Goal: Obtain resource: Download file/media

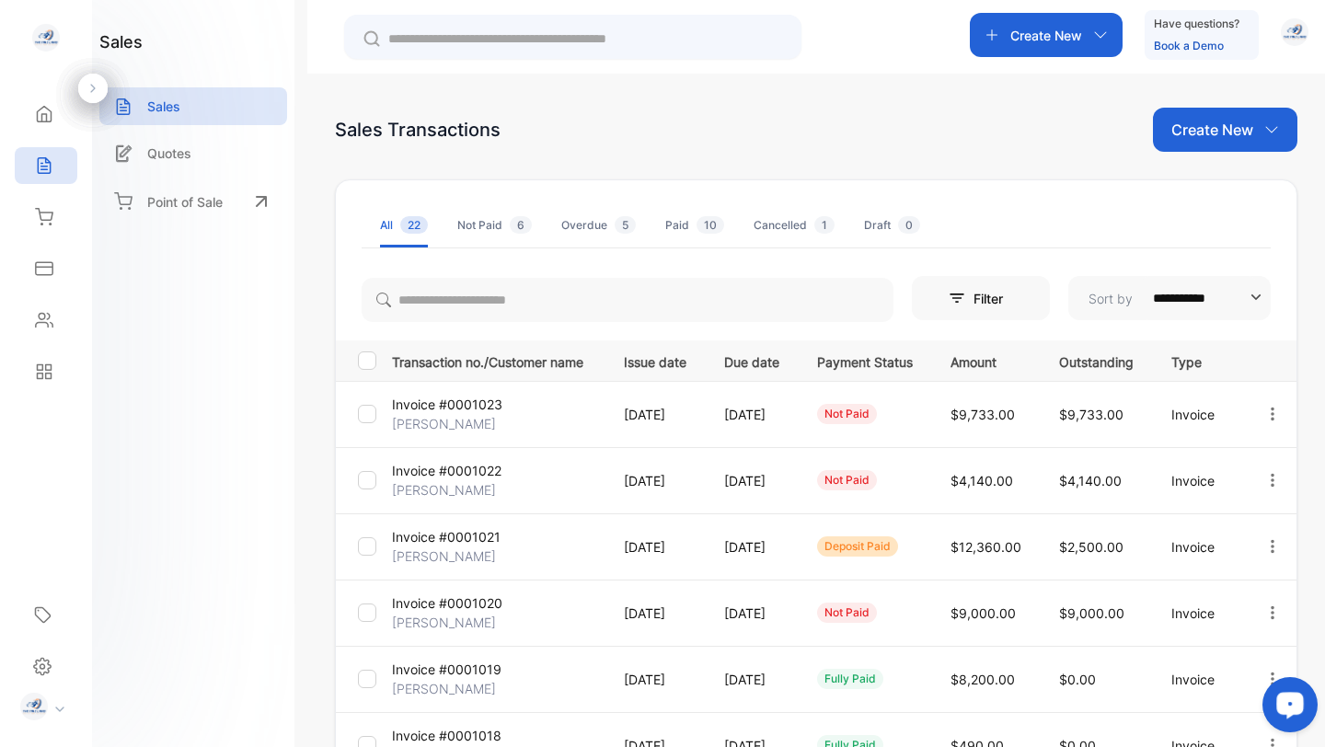
click at [1288, 703] on icon "Open LiveChat chat widget" at bounding box center [1290, 704] width 17 height 12
click at [1297, 29] on img "button" at bounding box center [1295, 32] width 28 height 28
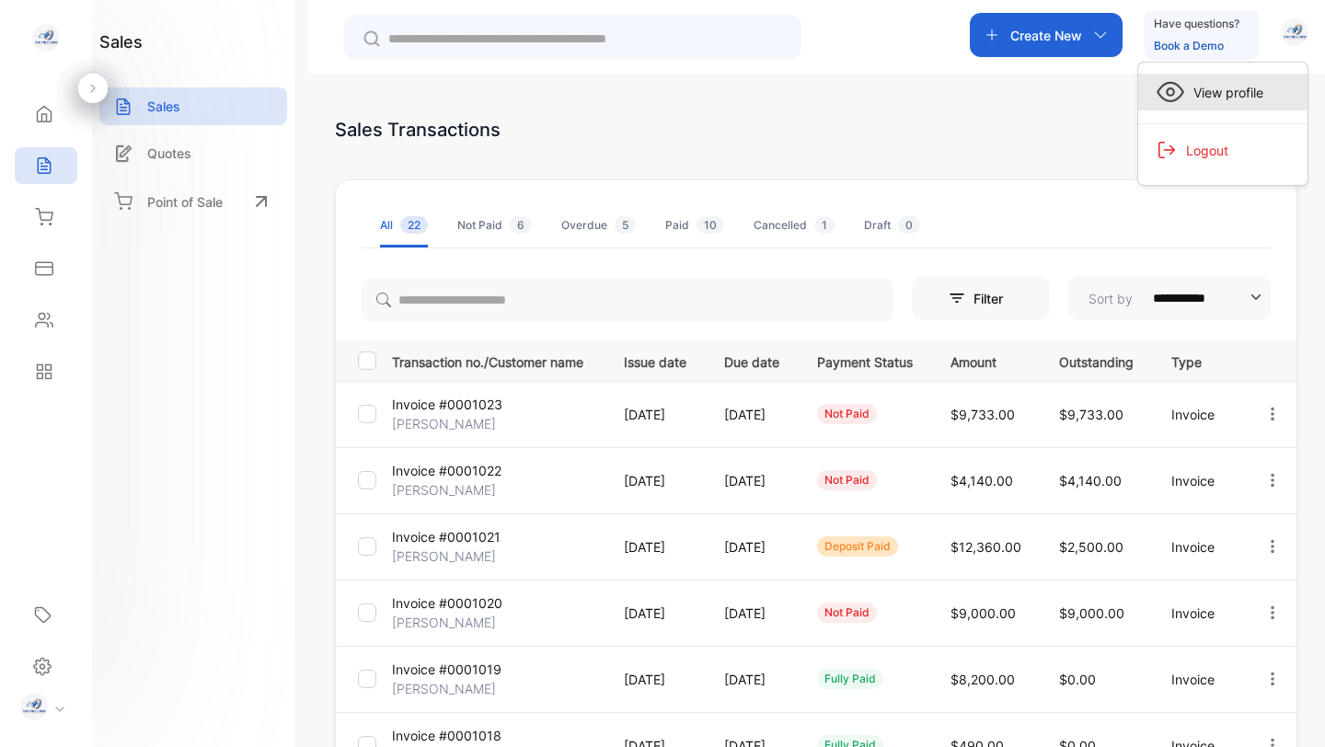
click at [1225, 87] on span "View profile" at bounding box center [1223, 92] width 79 height 19
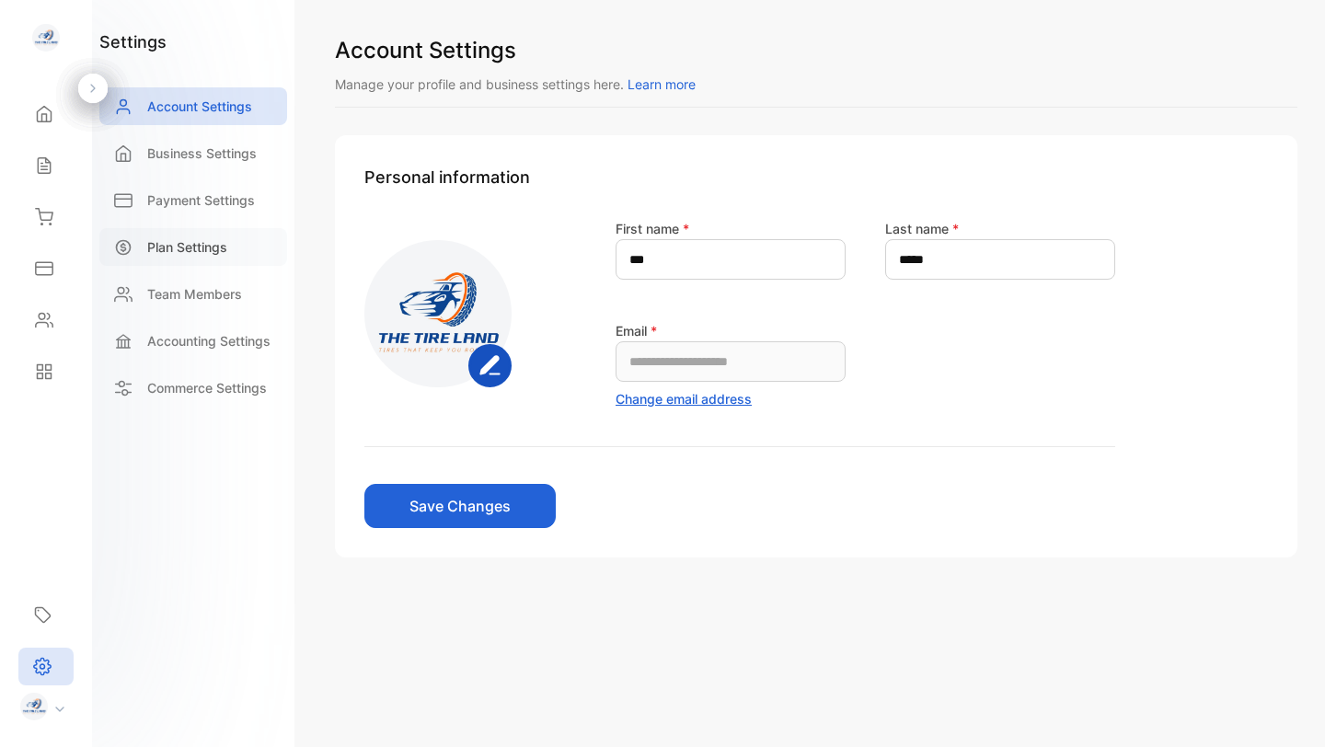
click at [168, 247] on p "Plan Settings" at bounding box center [187, 246] width 80 height 19
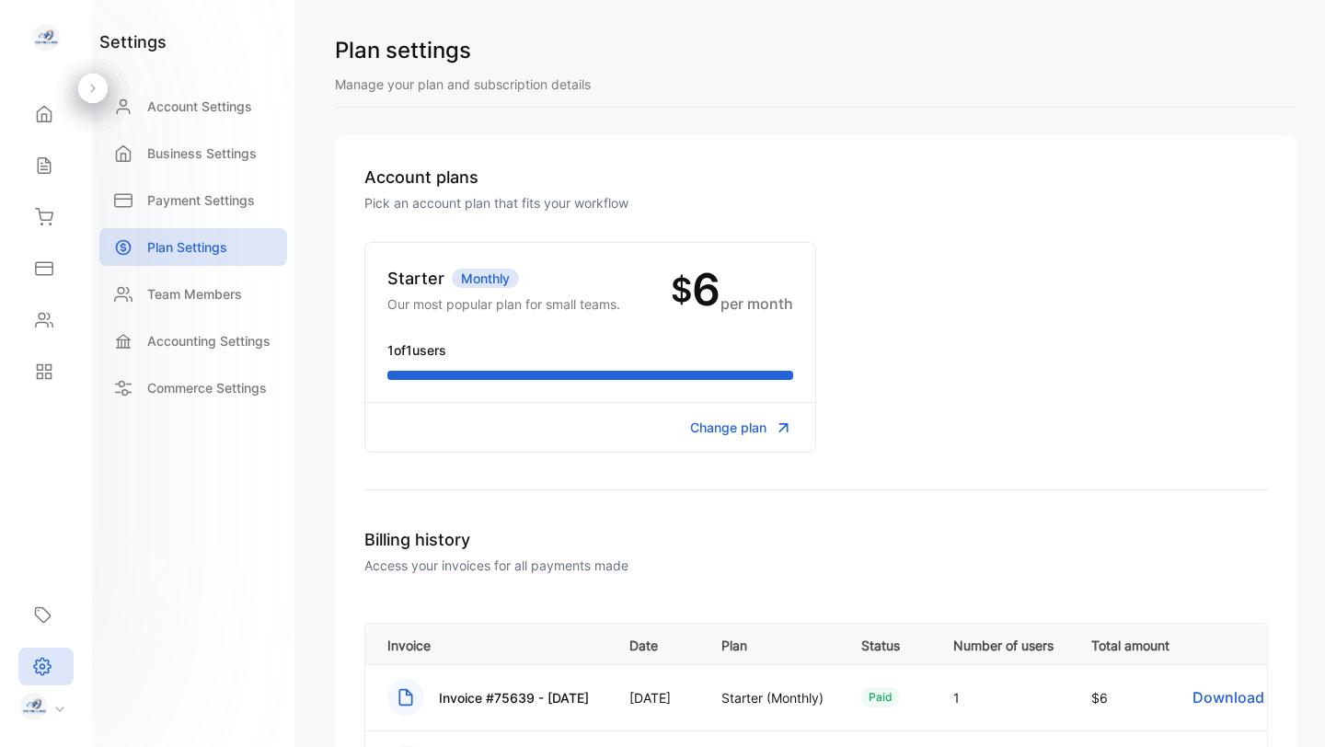
click at [582, 574] on p "Access your invoices for all payments made" at bounding box center [816, 565] width 904 height 19
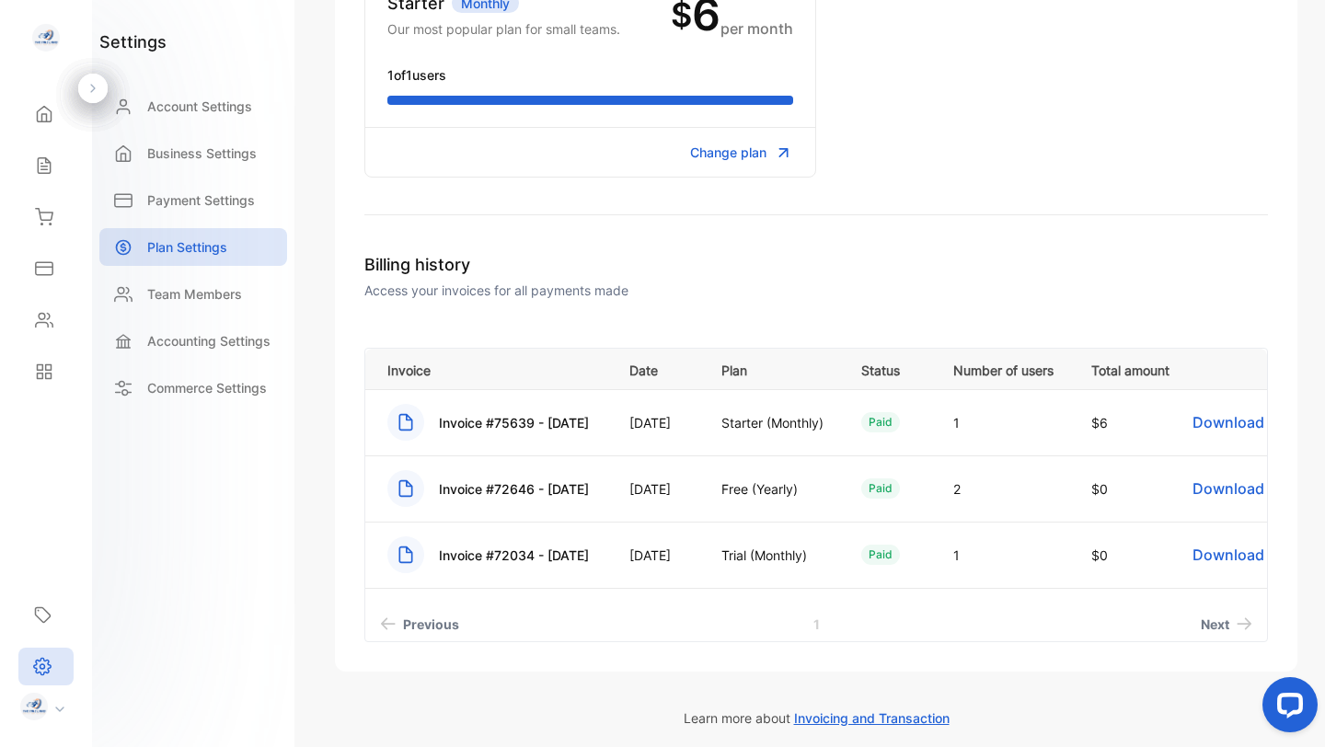
scroll to position [282, 0]
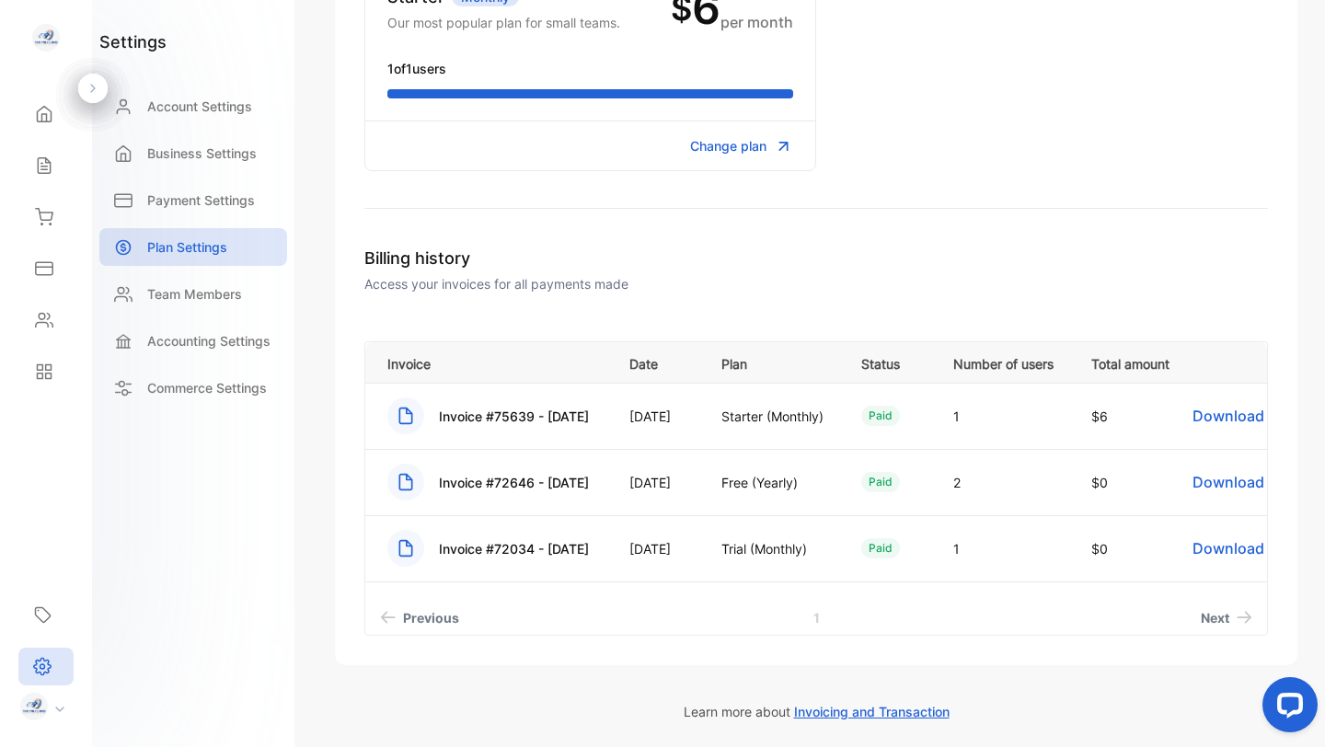
click at [406, 407] on rect at bounding box center [405, 416] width 37 height 37
click at [418, 614] on span "Previous" at bounding box center [431, 617] width 56 height 19
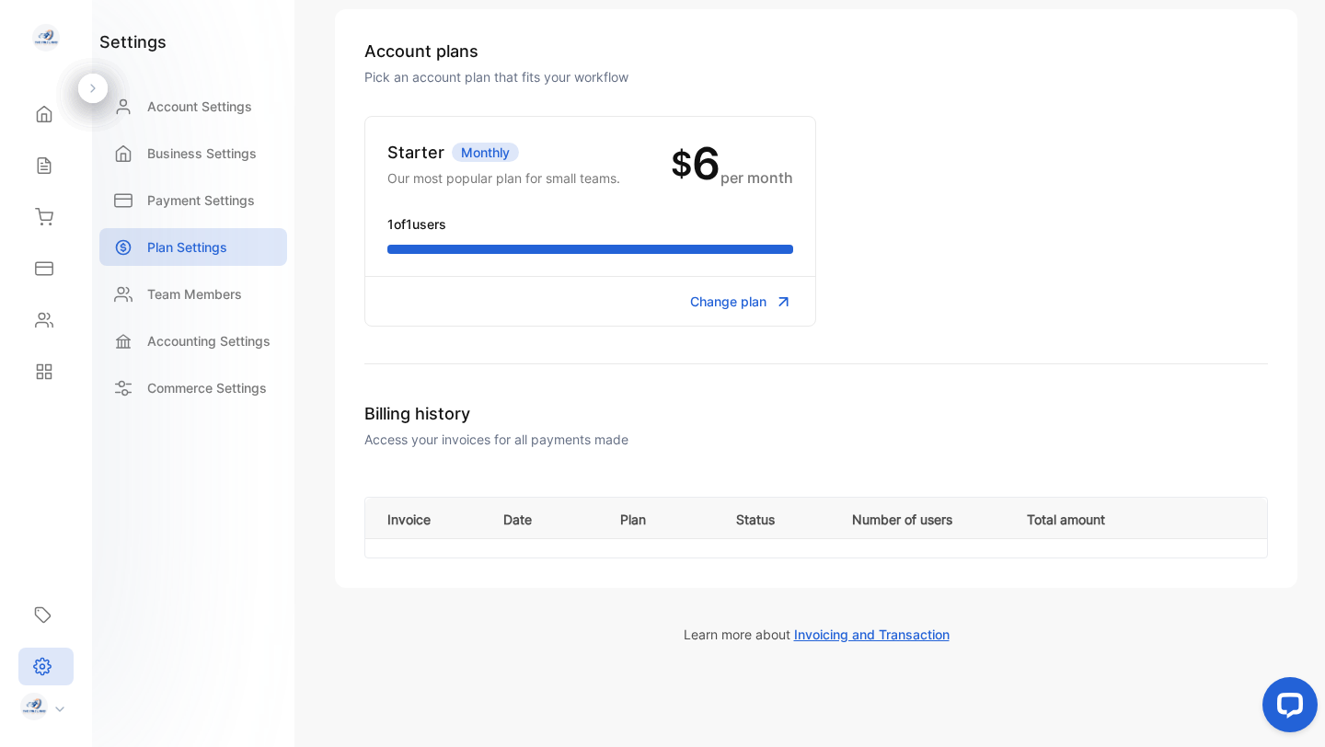
scroll to position [125, 0]
click at [734, 306] on span "Change plan" at bounding box center [728, 302] width 76 height 19
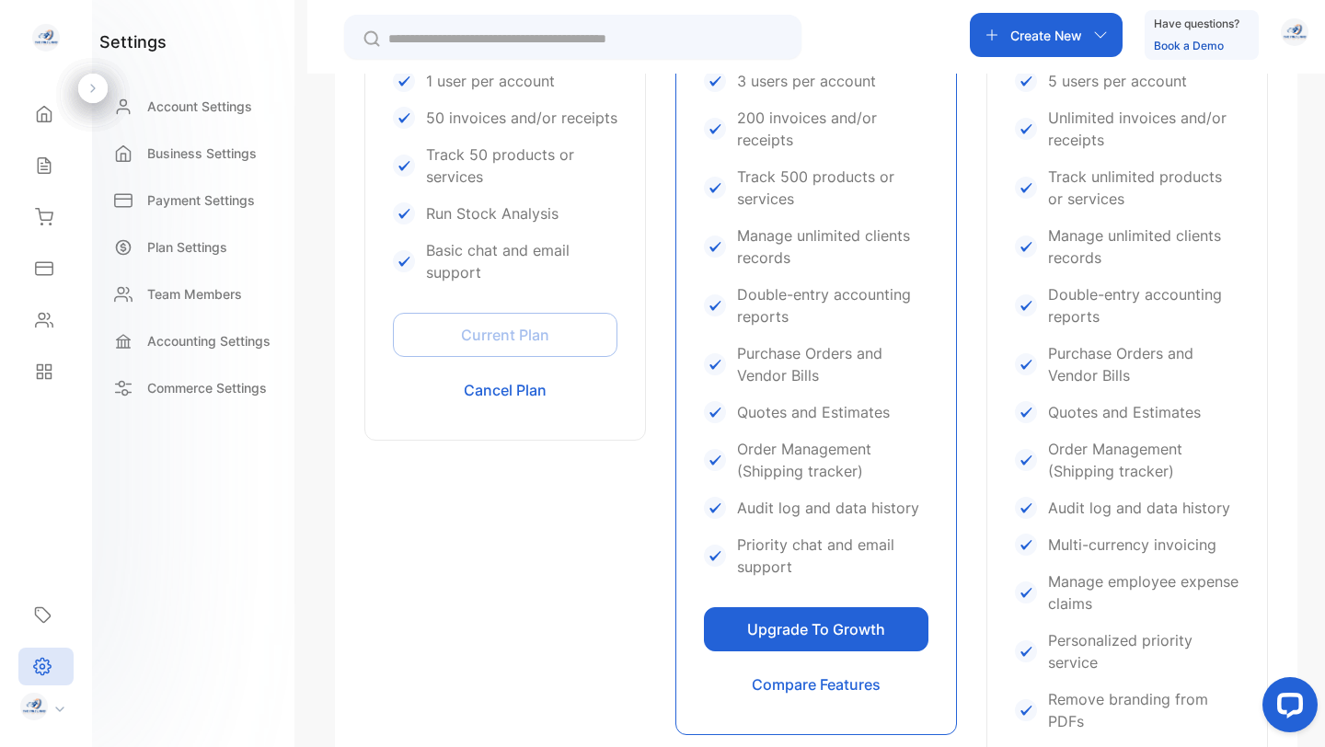
scroll to position [741, 0]
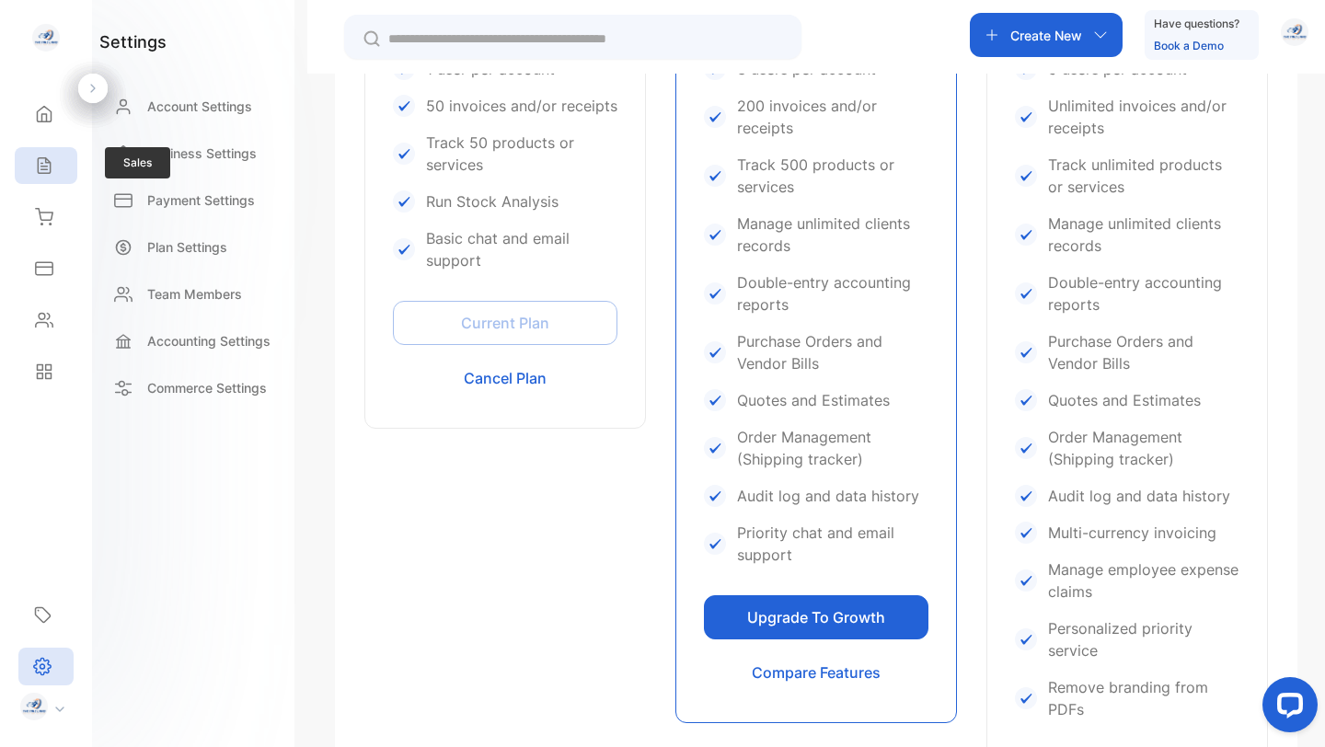
click at [44, 159] on icon at bounding box center [44, 165] width 18 height 18
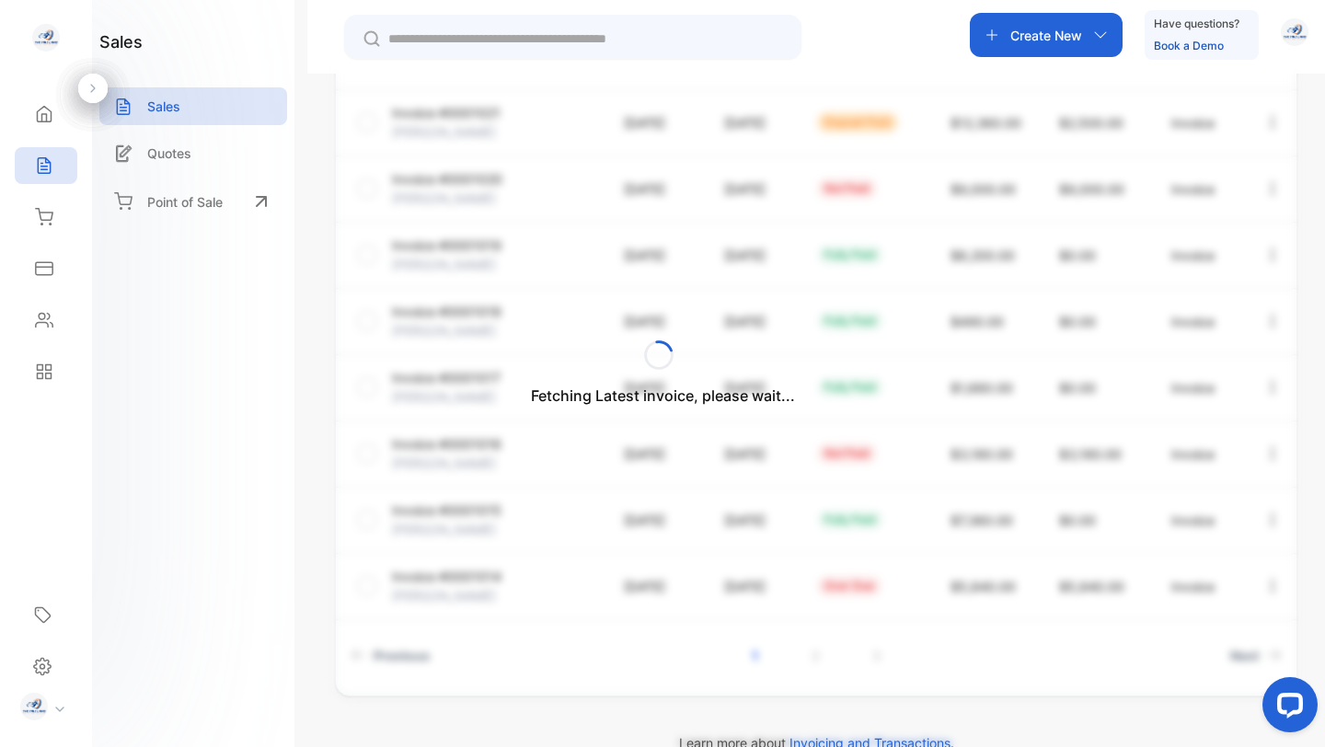
scroll to position [458, 0]
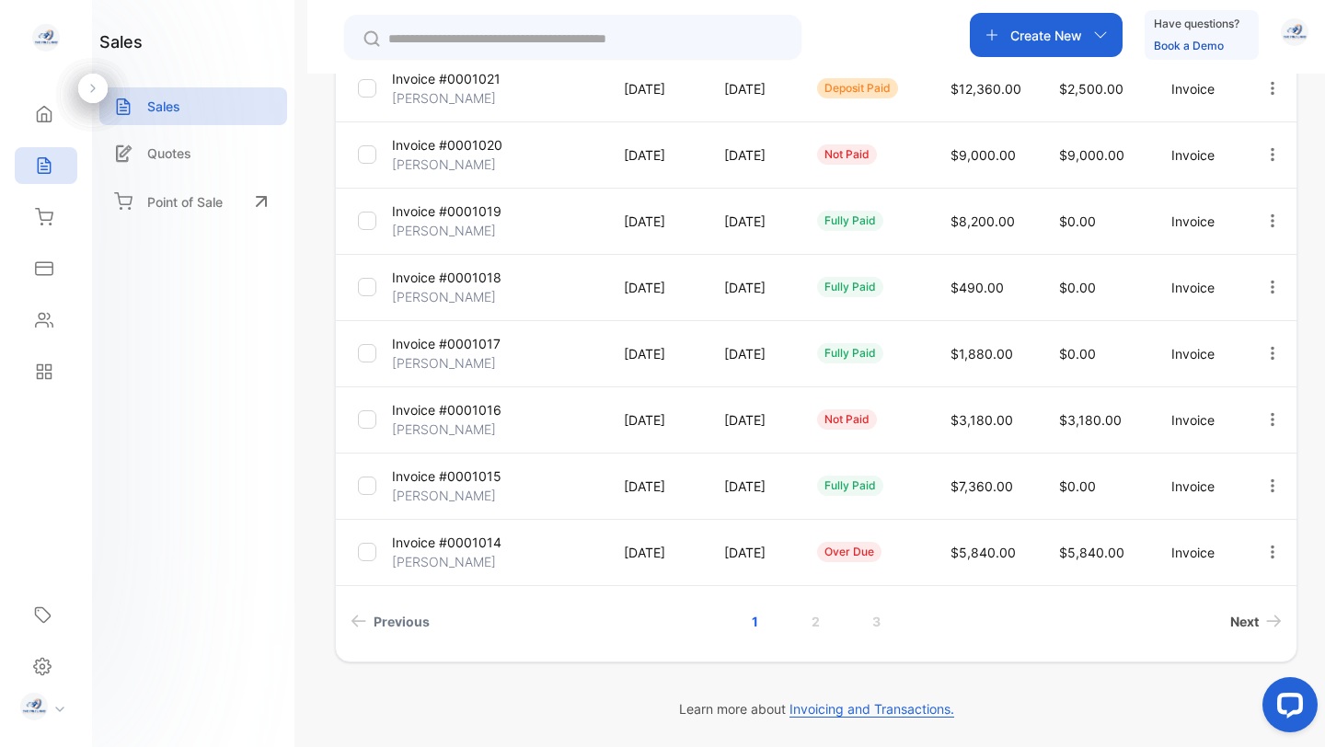
click at [1244, 624] on span "Next" at bounding box center [1244, 621] width 29 height 19
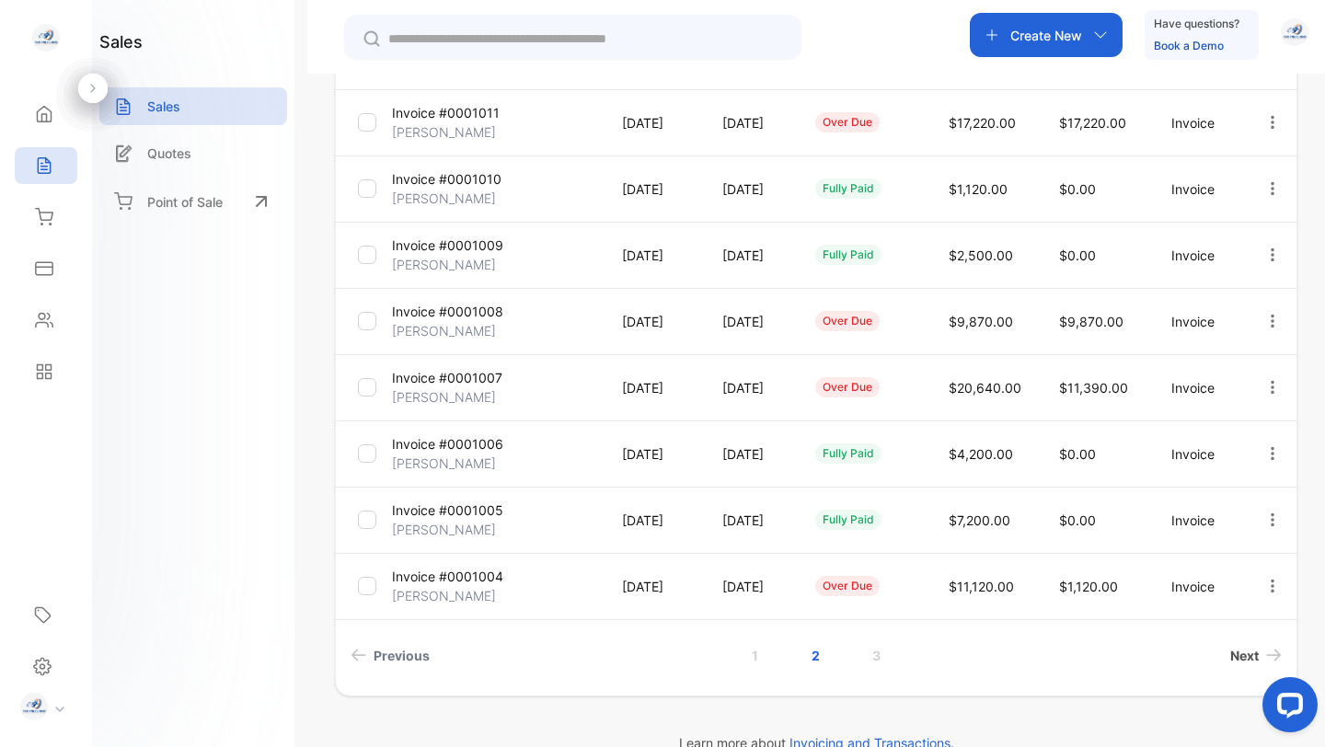
click at [1233, 651] on span "Next" at bounding box center [1244, 655] width 29 height 19
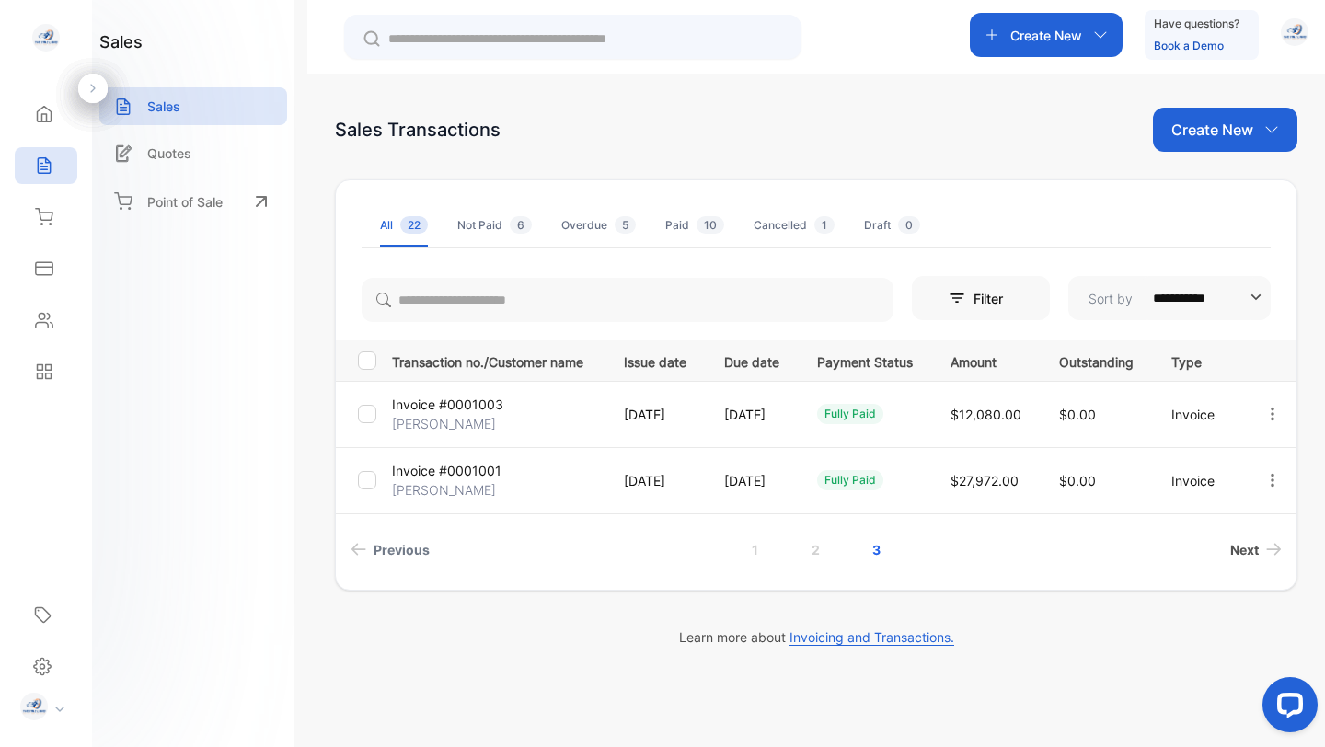
scroll to position [0, 0]
click at [435, 477] on p "Invoice #0001001" at bounding box center [447, 470] width 110 height 19
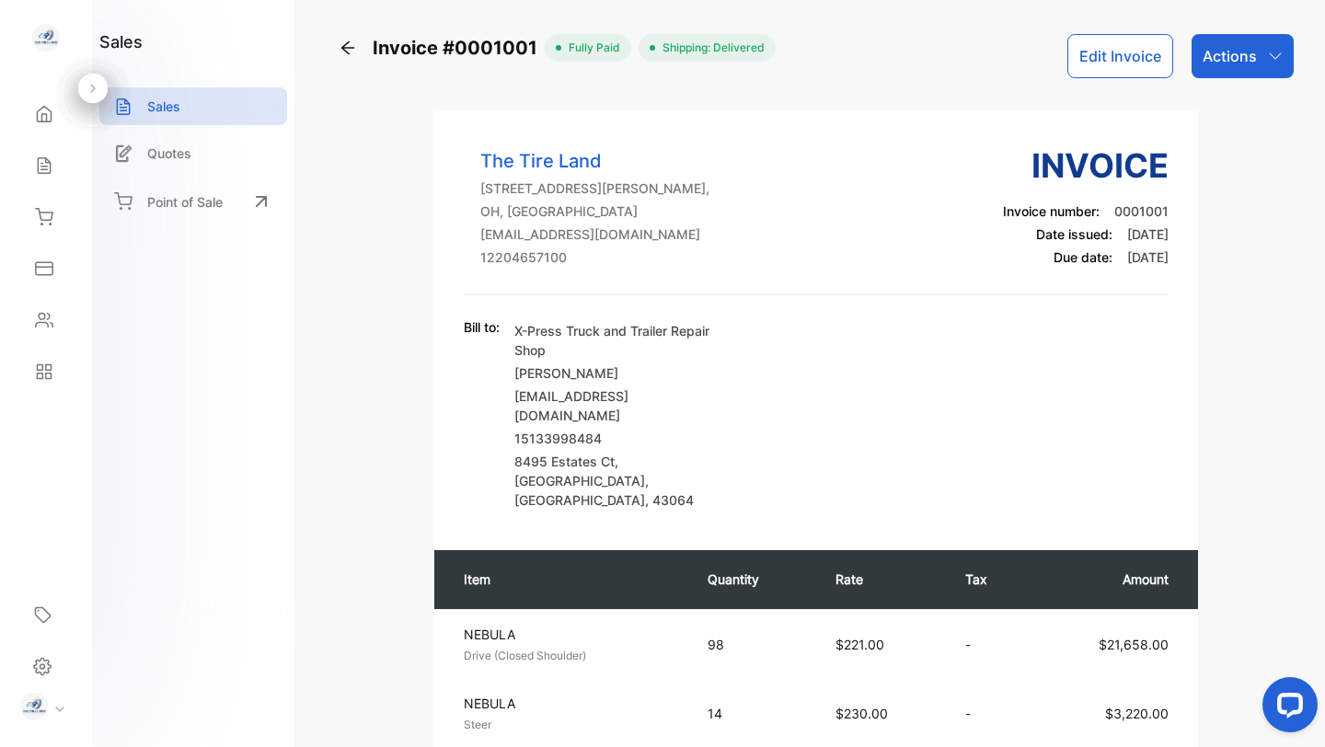
click at [1238, 56] on p "Actions" at bounding box center [1230, 56] width 54 height 22
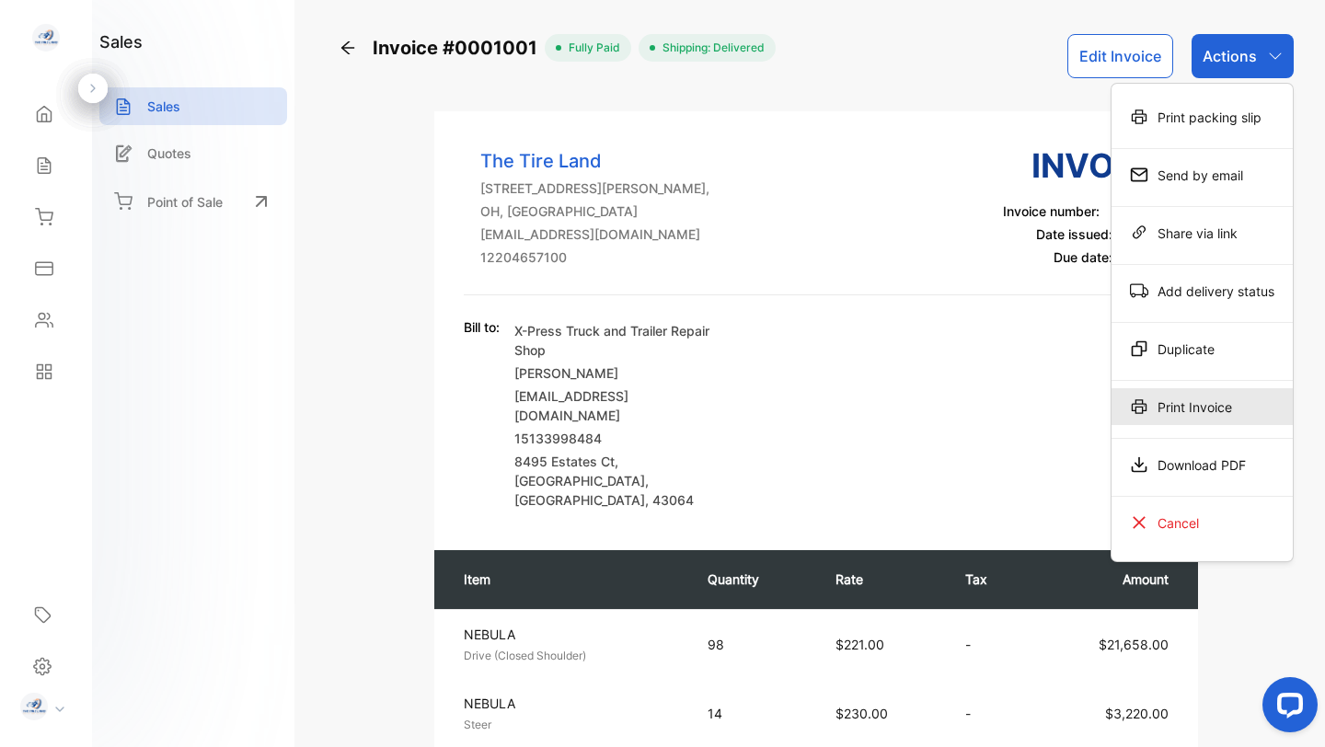
click at [1172, 404] on div "Print Invoice" at bounding box center [1202, 406] width 181 height 37
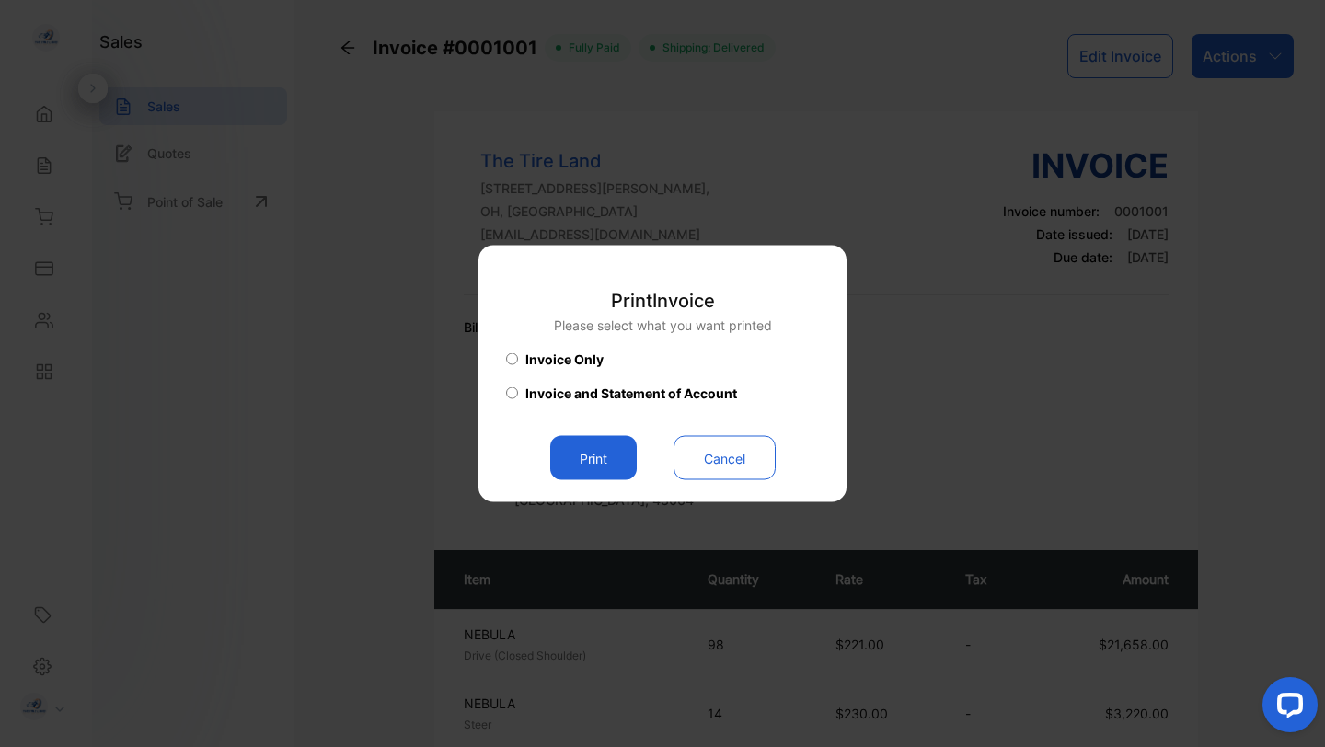
click at [620, 464] on button "Print" at bounding box center [593, 458] width 87 height 44
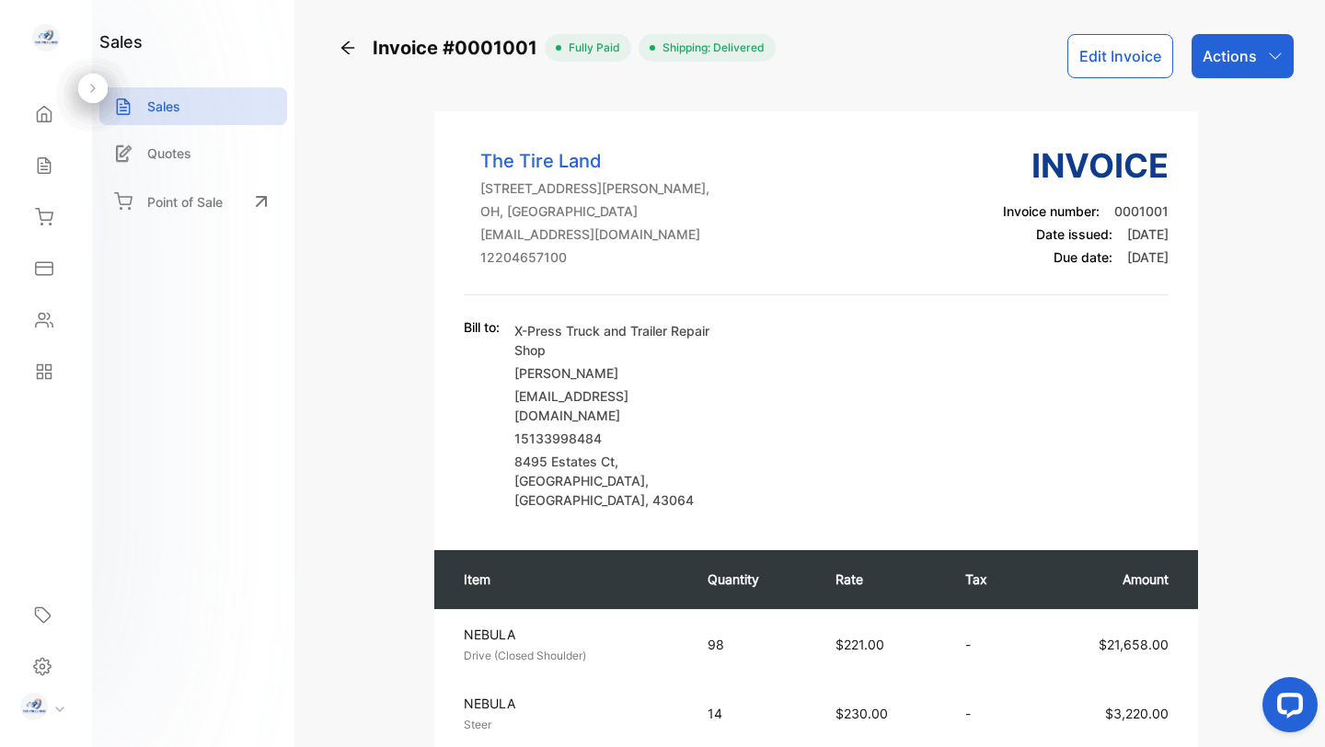
click at [1274, 42] on div "Actions" at bounding box center [1243, 56] width 102 height 44
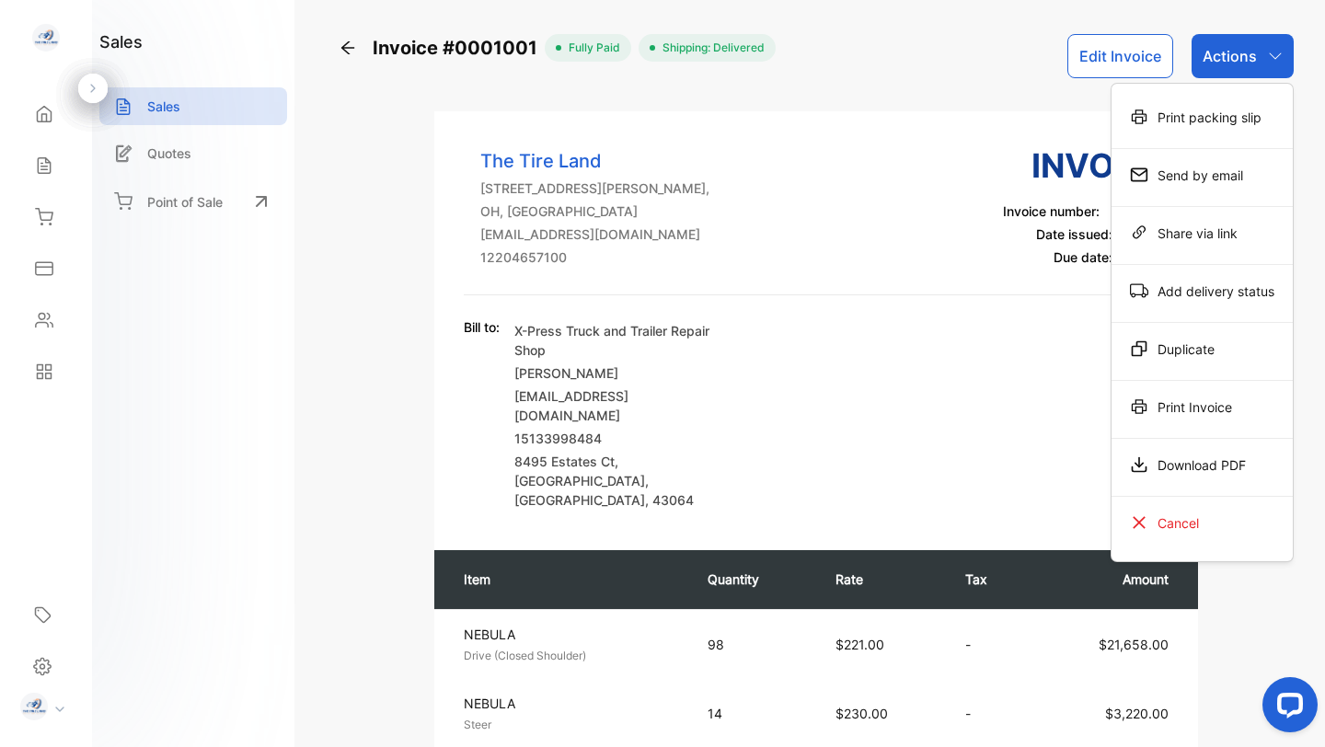
click at [1185, 455] on div "Download PDF" at bounding box center [1202, 464] width 181 height 37
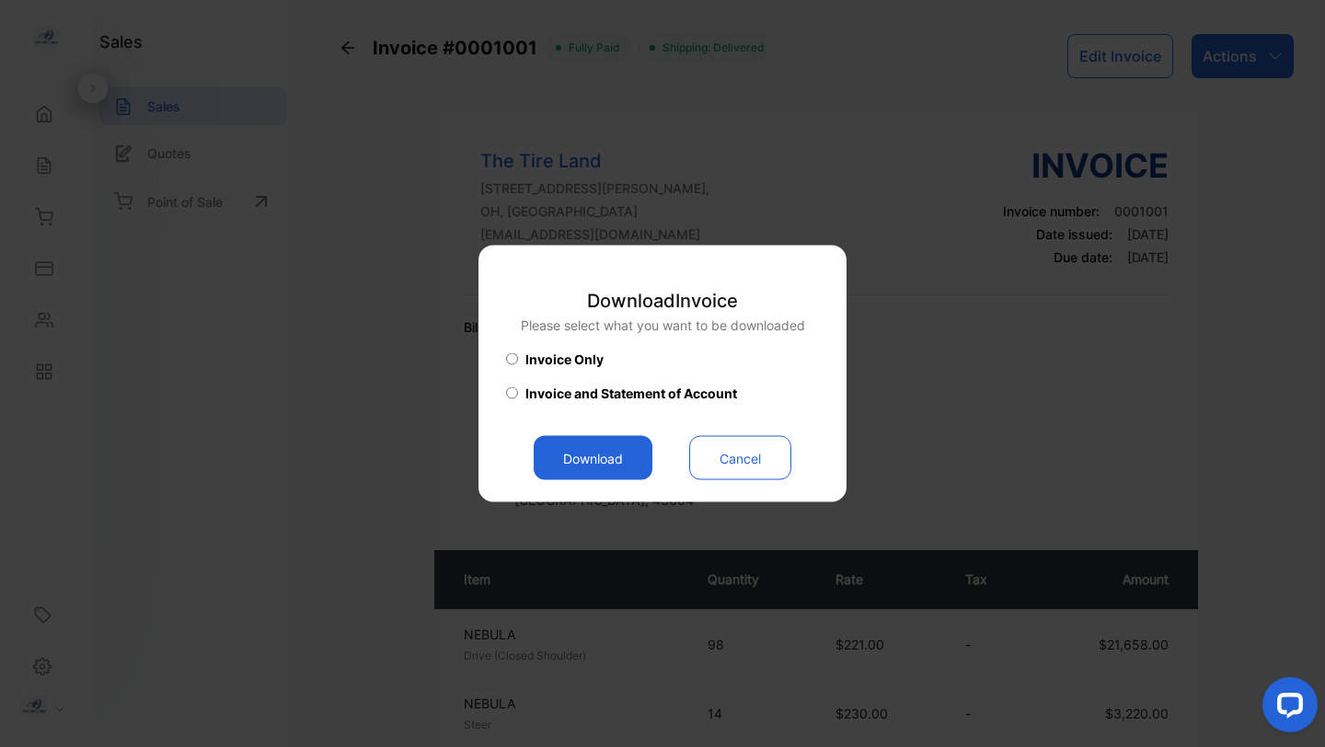
click at [724, 390] on span "Invoice and Statement of Account" at bounding box center [631, 393] width 212 height 19
click at [602, 461] on button "Download" at bounding box center [593, 458] width 119 height 44
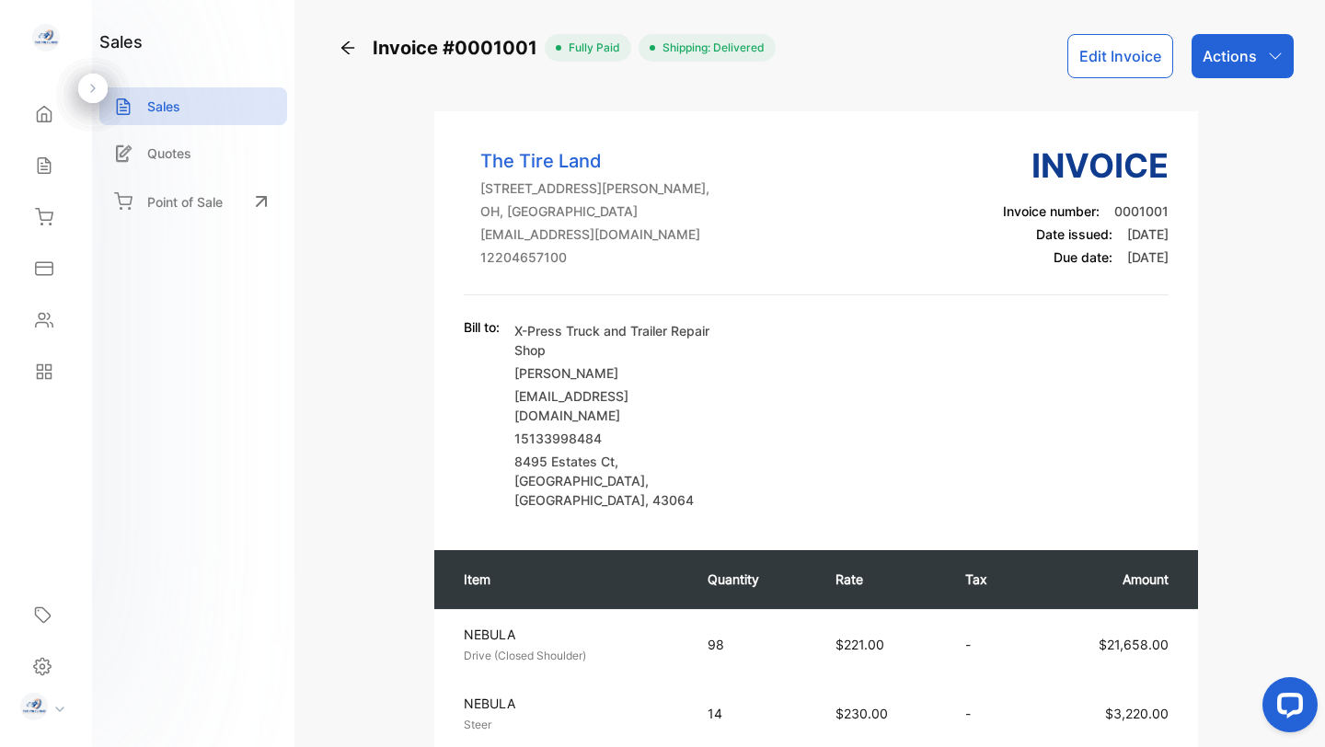
click at [1252, 63] on div "Actions" at bounding box center [1243, 56] width 102 height 44
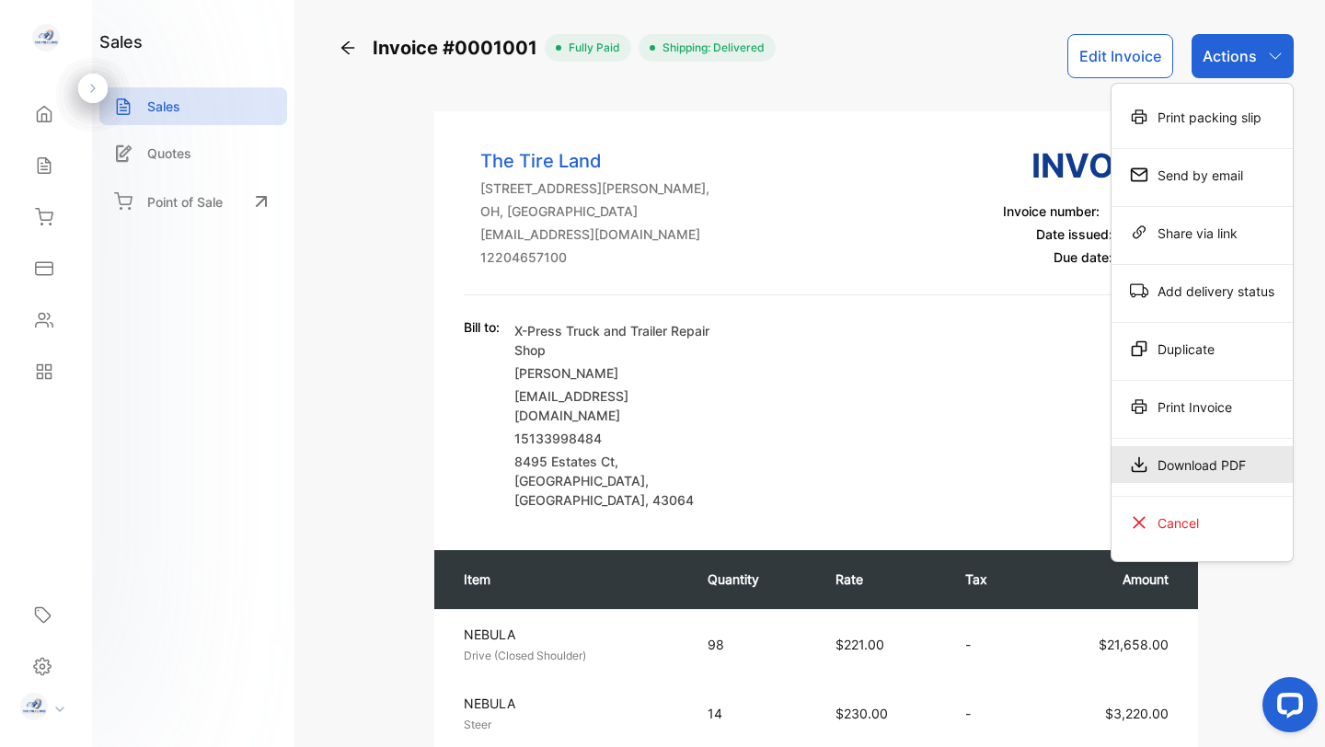
click at [1193, 469] on div "Download PDF" at bounding box center [1202, 464] width 181 height 37
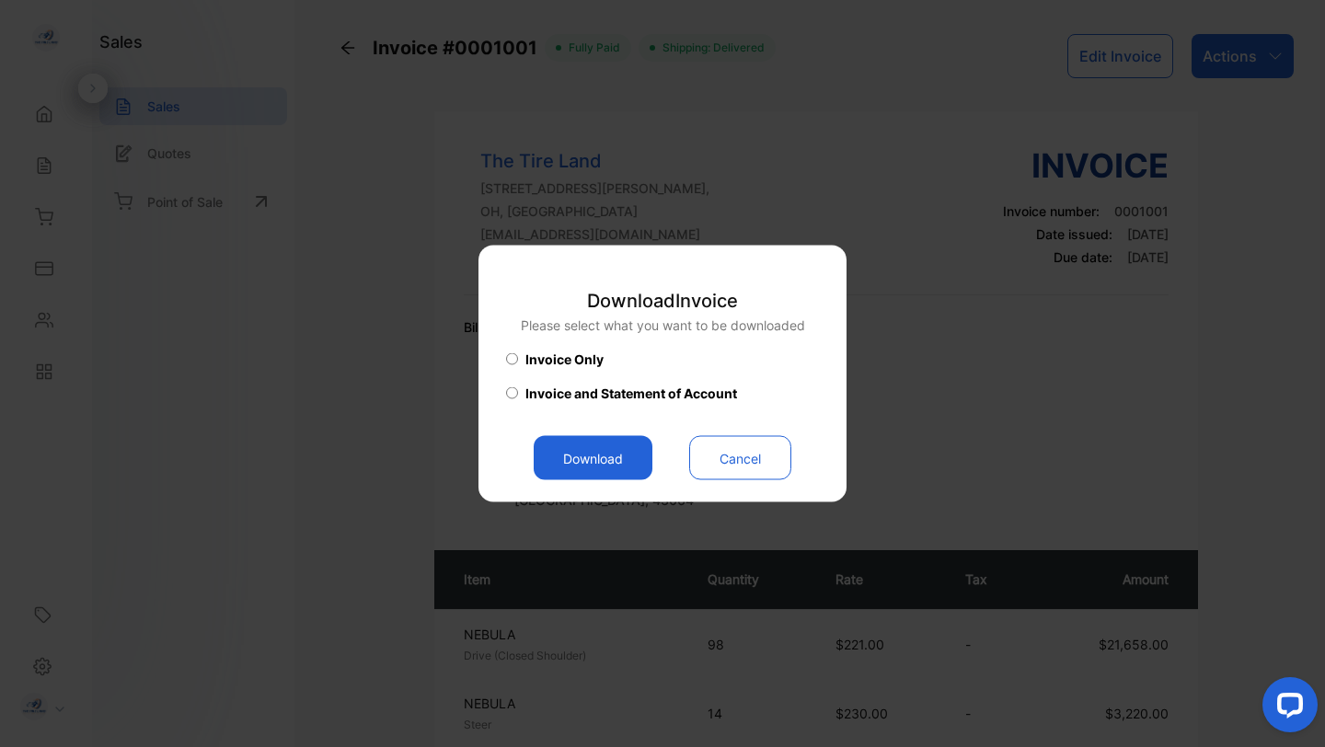
click at [581, 360] on span "Invoice Only" at bounding box center [564, 359] width 78 height 19
click at [600, 467] on button "Download" at bounding box center [593, 458] width 119 height 44
